Goal: Use online tool/utility: Utilize a website feature to perform a specific function

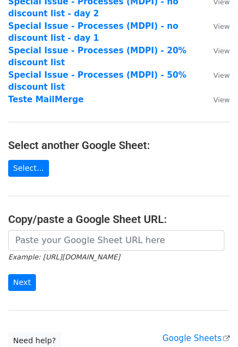
scroll to position [158, 0]
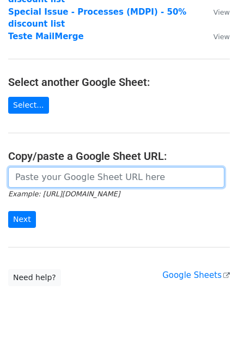
click at [96, 167] on input "url" at bounding box center [116, 177] width 216 height 21
paste input "[URL][DOMAIN_NAME]"
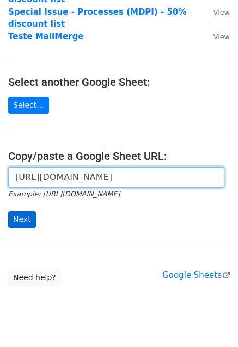
type input "[URL][DOMAIN_NAME]"
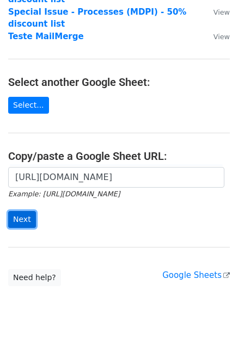
scroll to position [0, 0]
click at [21, 211] on input "Next" at bounding box center [22, 219] width 28 height 17
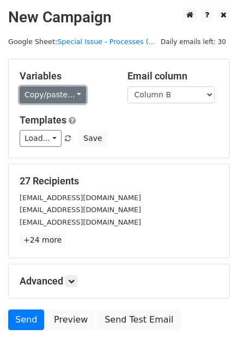
click at [77, 94] on link "Copy/paste..." at bounding box center [53, 95] width 66 height 17
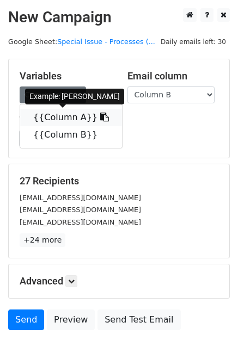
click at [76, 116] on link "{{Column A}}" at bounding box center [71, 117] width 102 height 17
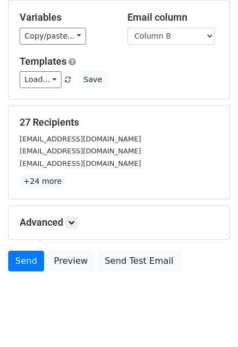
scroll to position [74, 0]
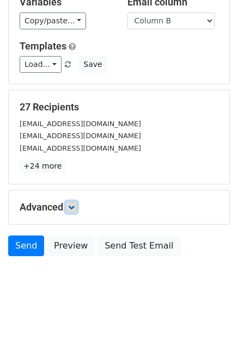
click at [76, 202] on link at bounding box center [71, 207] width 12 height 12
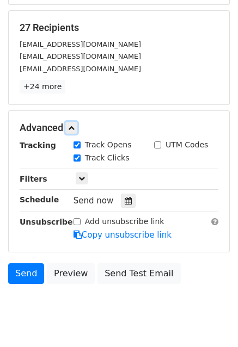
scroll to position [181, 0]
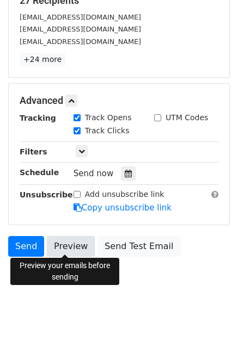
click at [70, 248] on link "Preview" at bounding box center [71, 246] width 48 height 21
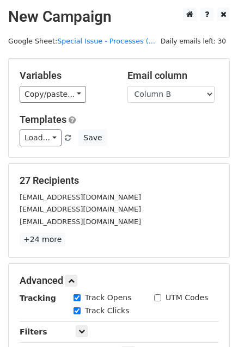
scroll to position [0, 0]
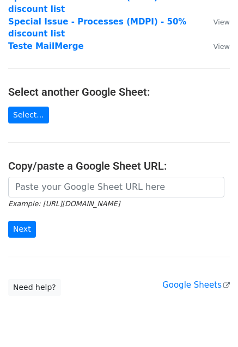
scroll to position [158, 0]
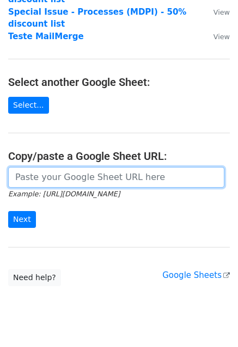
click at [63, 167] on input "url" at bounding box center [116, 177] width 216 height 21
paste input "[URL][DOMAIN_NAME]"
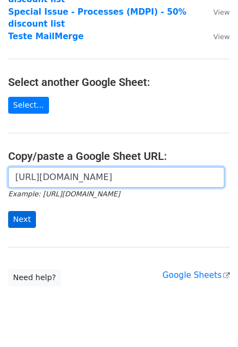
type input "[URL][DOMAIN_NAME]"
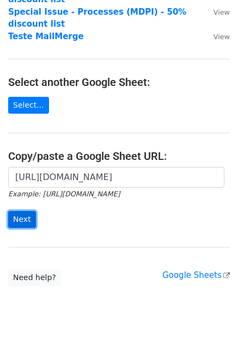
scroll to position [0, 0]
click at [16, 211] on input "Next" at bounding box center [22, 219] width 28 height 17
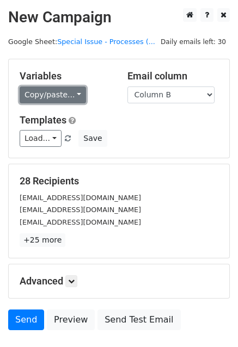
click at [67, 100] on link "Copy/paste..." at bounding box center [53, 95] width 66 height 17
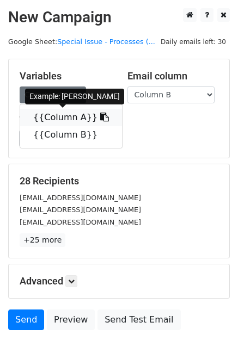
click at [74, 113] on link "{{Column A}}" at bounding box center [71, 117] width 102 height 17
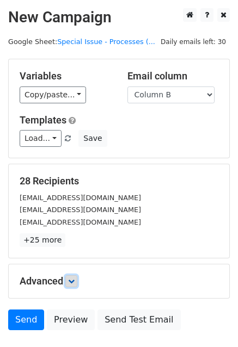
click at [67, 281] on link at bounding box center [71, 281] width 12 height 12
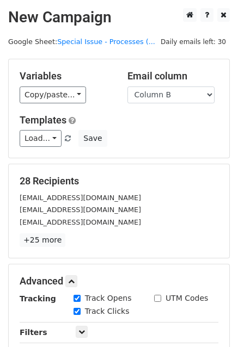
click at [126, 261] on form "Variables Copy/paste... {{Column A}} {{Column B}} Email column Column A Column …" at bounding box center [118, 251] width 221 height 384
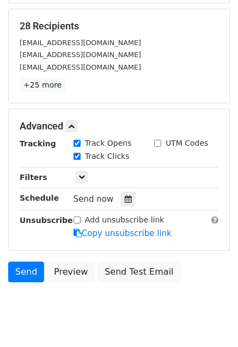
scroll to position [181, 0]
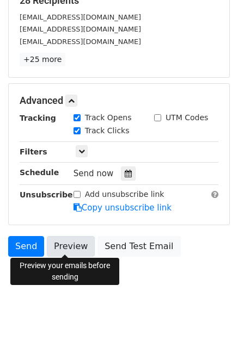
click at [72, 242] on link "Preview" at bounding box center [71, 246] width 48 height 21
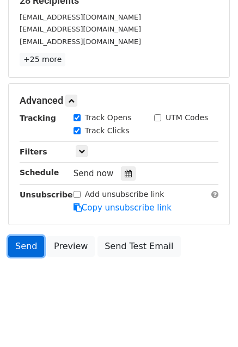
click at [28, 241] on link "Send" at bounding box center [26, 246] width 36 height 21
